Goal: Information Seeking & Learning: Learn about a topic

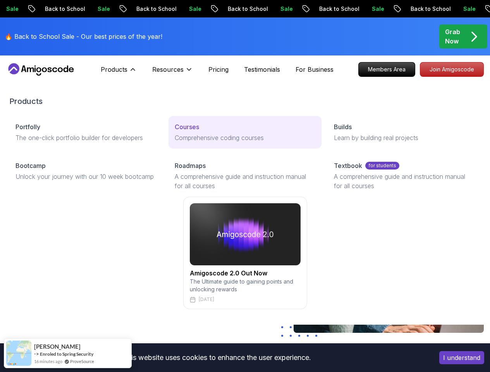
click at [175, 131] on div "Courses" at bounding box center [245, 126] width 141 height 9
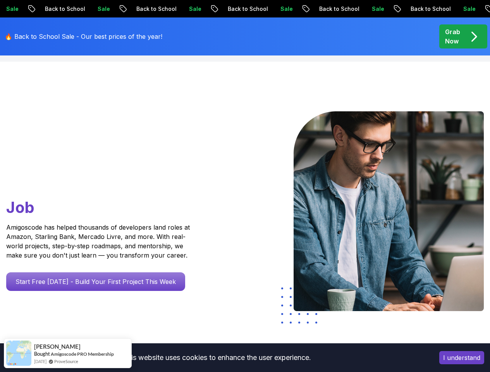
scroll to position [20, 0]
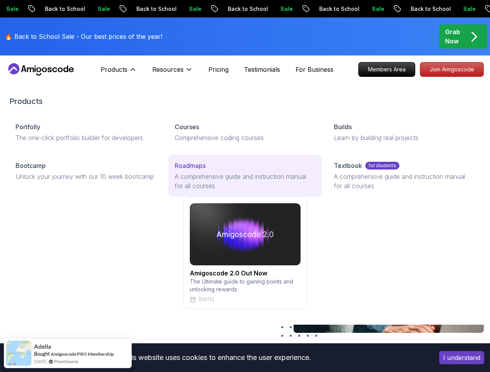
click at [181, 190] on p "A comprehensive guide and instruction manual for all courses" at bounding box center [245, 181] width 141 height 19
